Goal: Find specific page/section: Find specific page/section

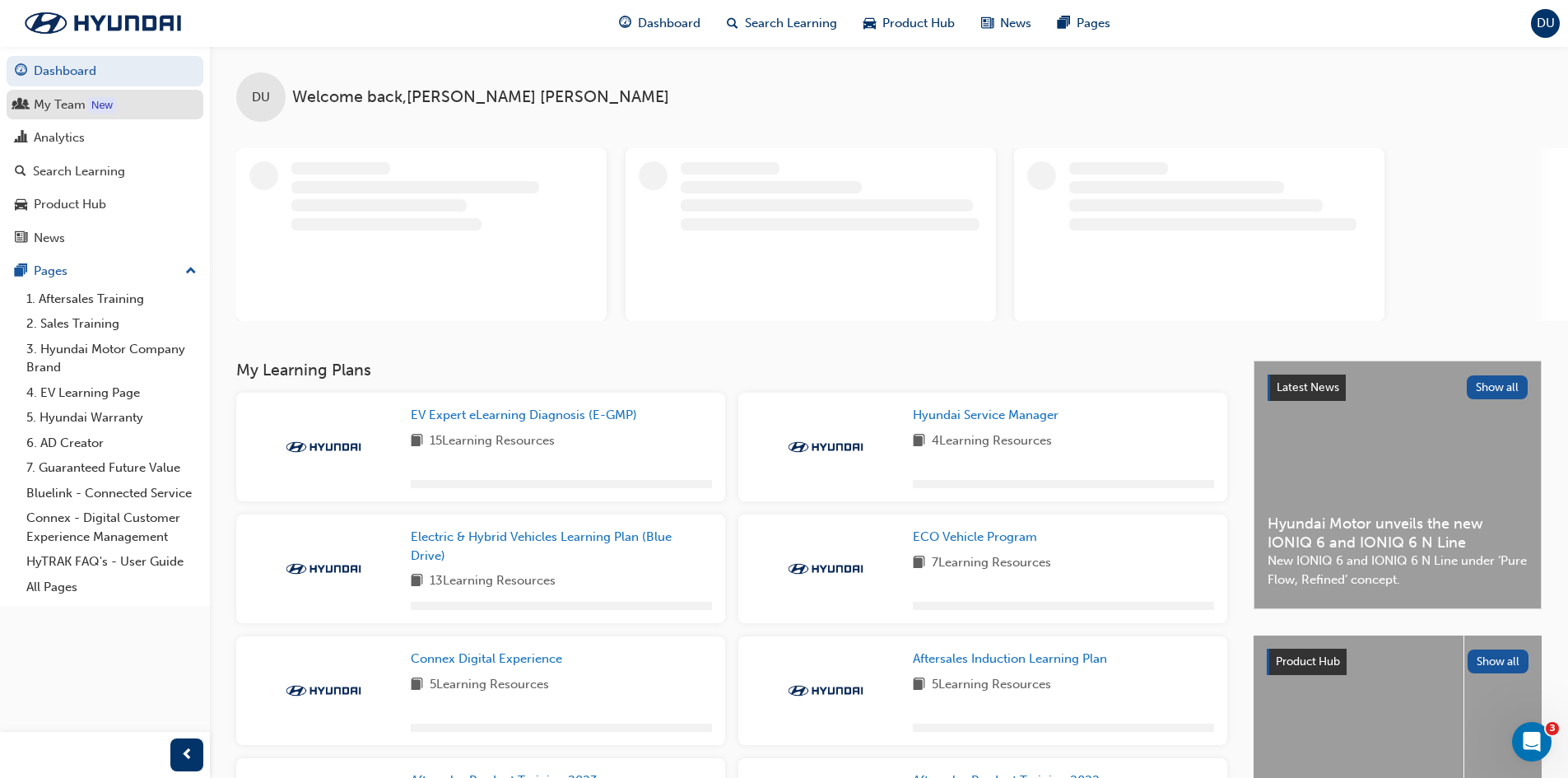
click at [122, 100] on div "My Team" at bounding box center [105, 105] width 180 height 21
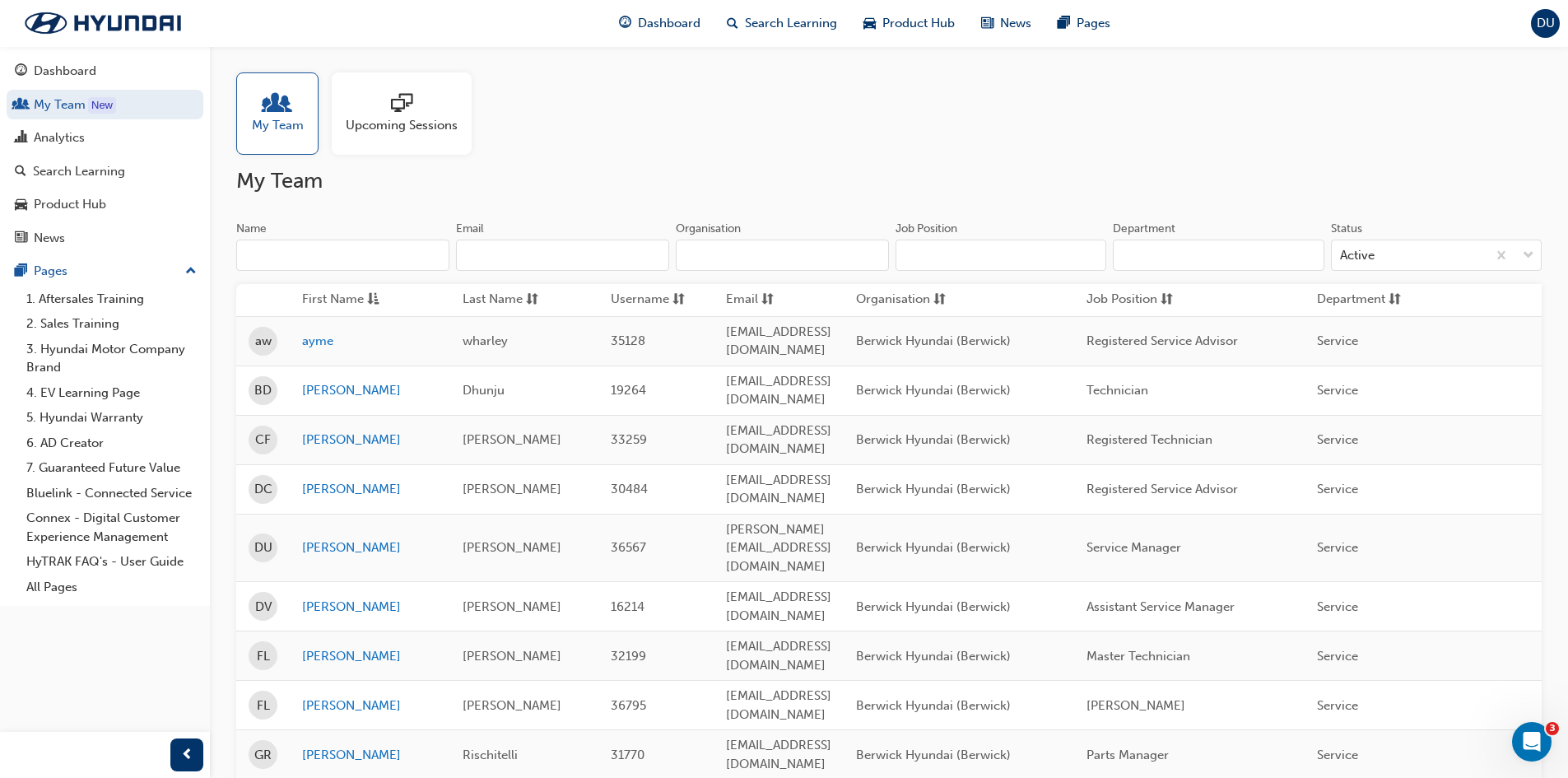
click at [372, 99] on div at bounding box center [401, 104] width 112 height 23
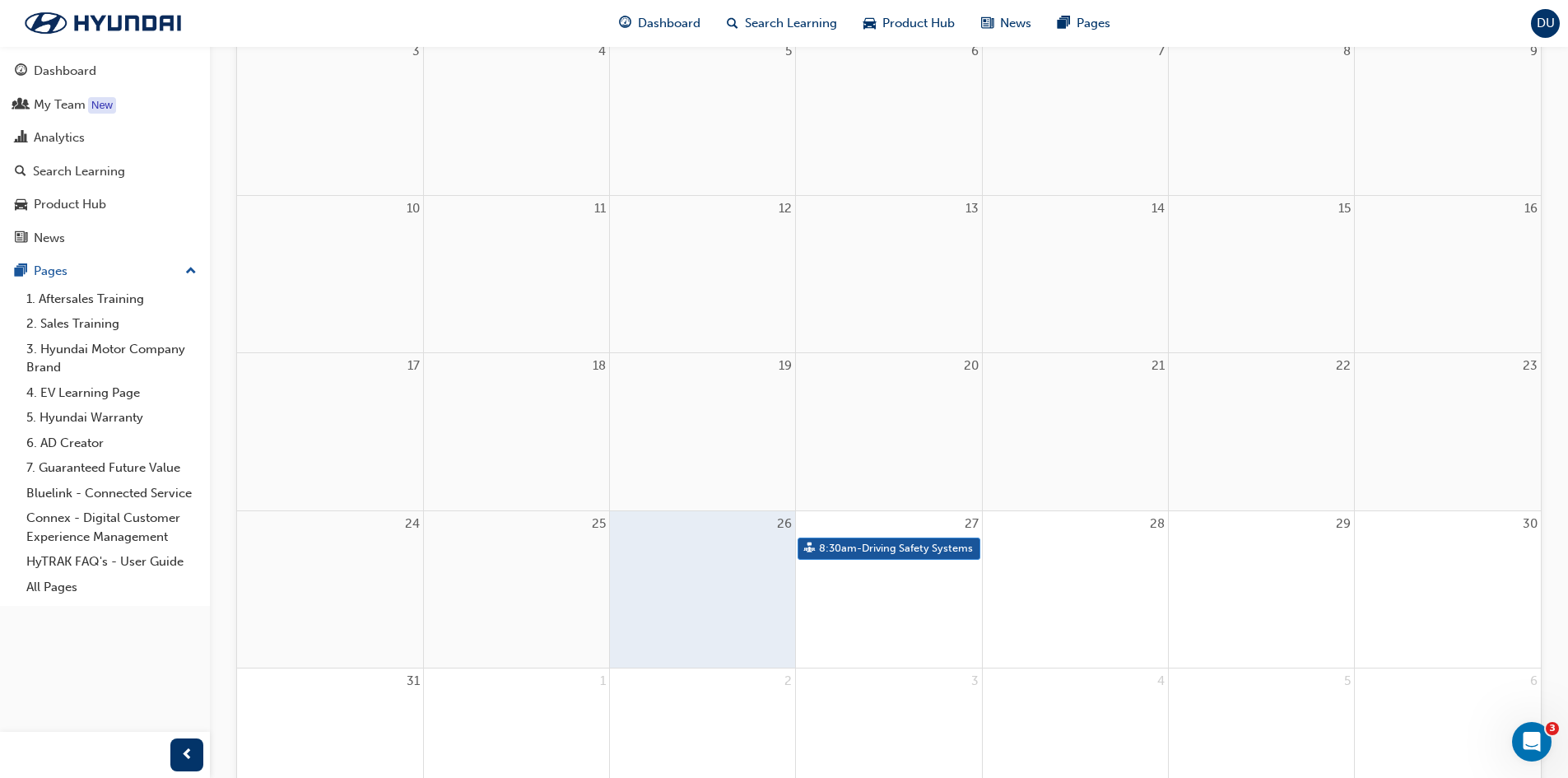
scroll to position [412, 0]
click at [878, 547] on link "8:30am - Driving Safety Systems" at bounding box center [889, 548] width 182 height 23
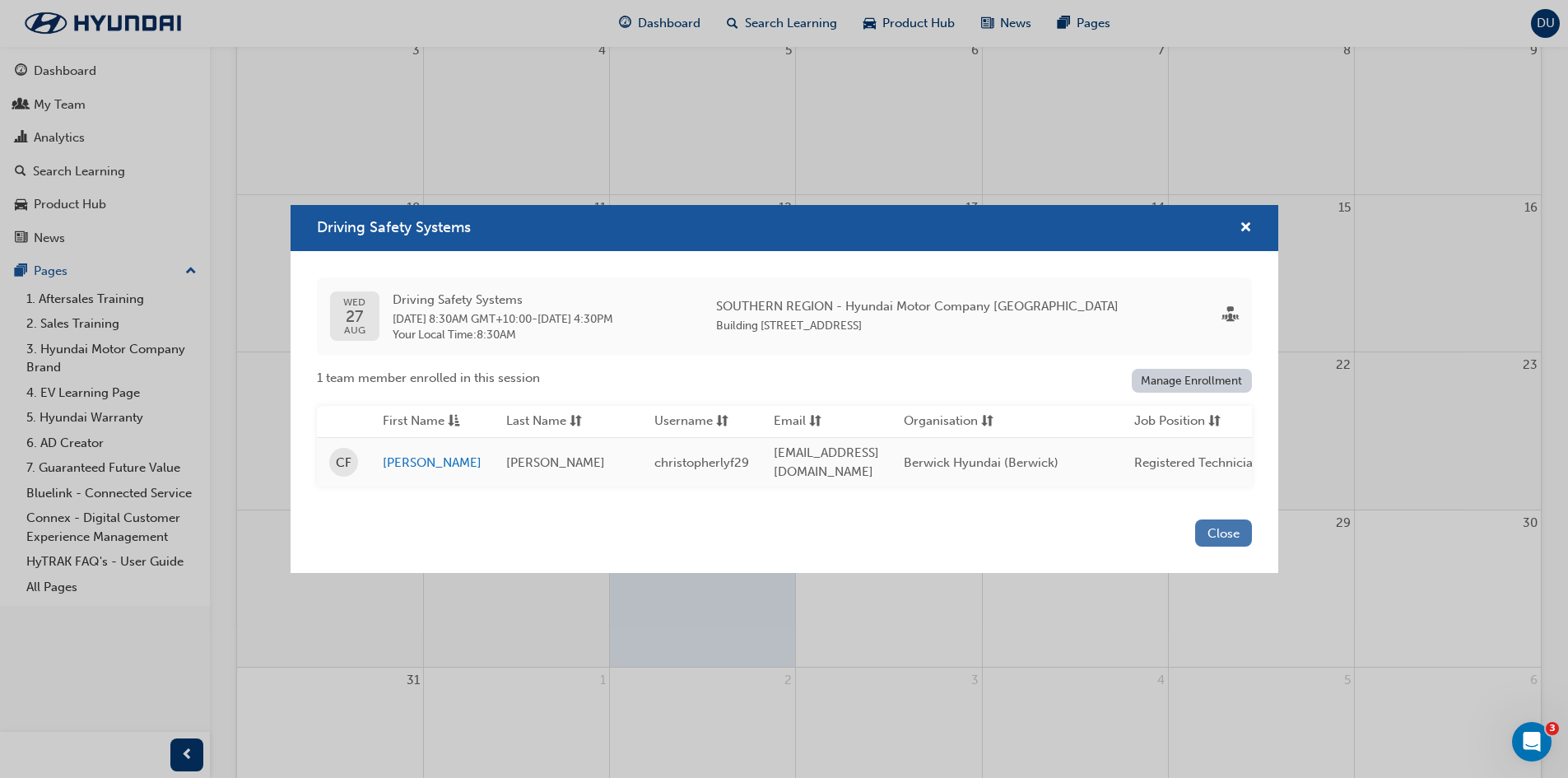
click at [1229, 543] on button "Close" at bounding box center [1224, 533] width 57 height 27
